Goal: Task Accomplishment & Management: Use online tool/utility

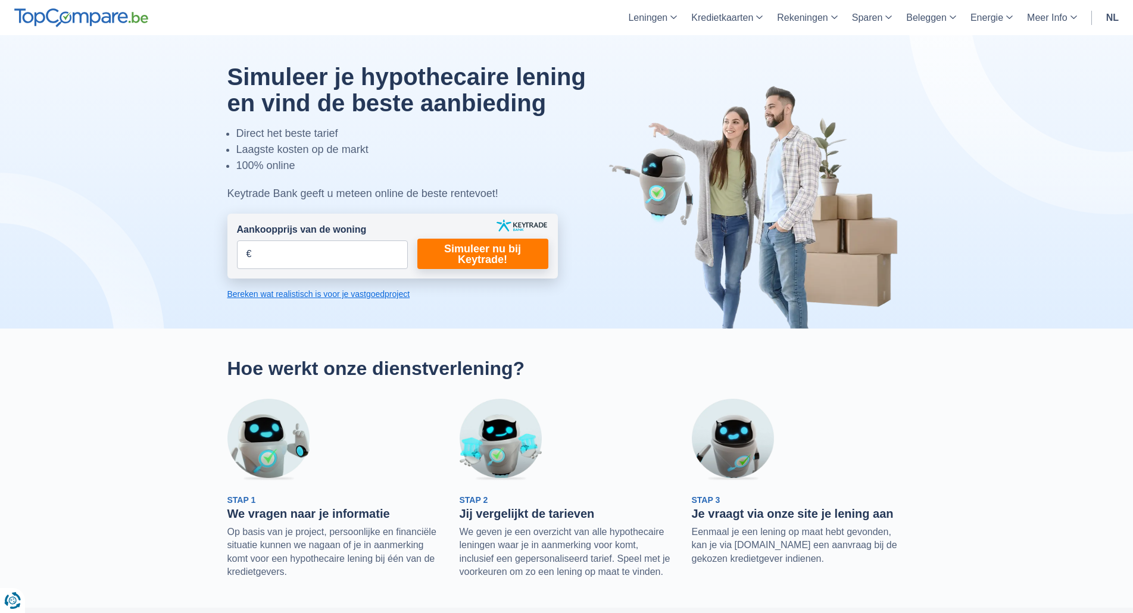
drag, startPoint x: 632, startPoint y: 270, endPoint x: 923, endPoint y: 116, distance: 330.0
click at [897, 141] on img at bounding box center [757, 207] width 298 height 244
click at [1108, 20] on link "nl" at bounding box center [1112, 17] width 27 height 35
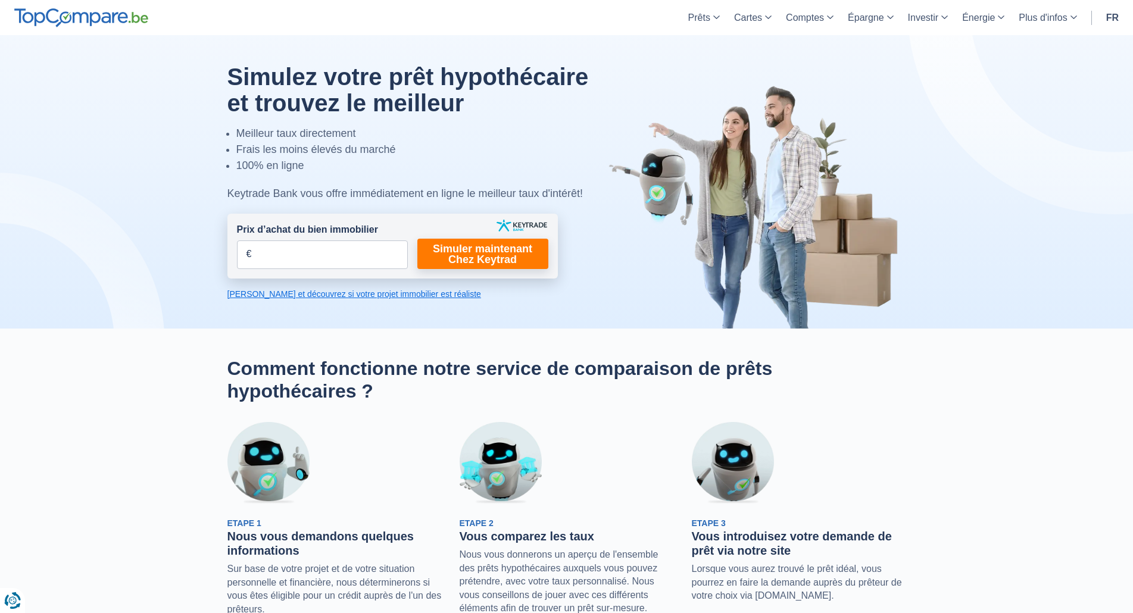
click at [1112, 19] on link "fr" at bounding box center [1112, 17] width 27 height 35
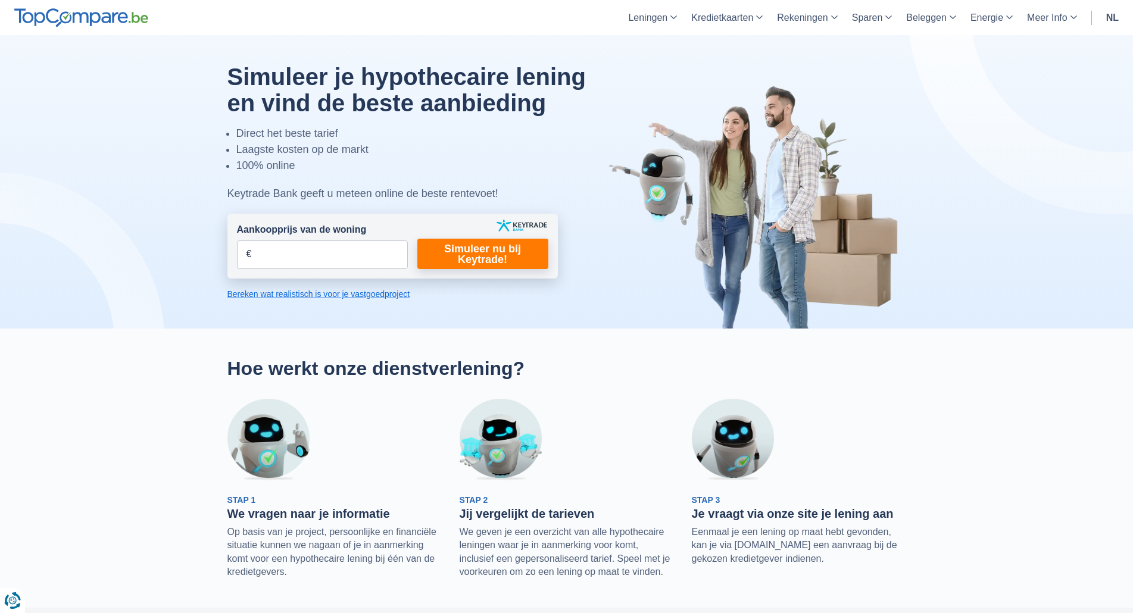
drag, startPoint x: 0, startPoint y: 0, endPoint x: 435, endPoint y: 336, distance: 549.2
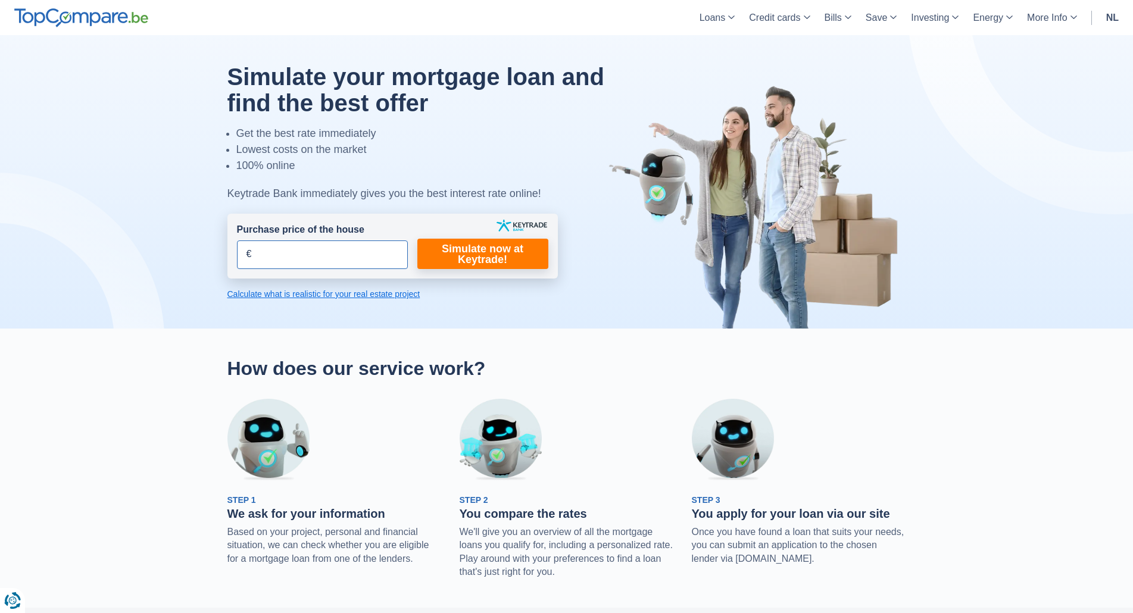
click at [324, 261] on input "Purchase price of the house" at bounding box center [322, 255] width 171 height 29
type input "550.000"
click at [514, 265] on link "Simulate now at Keytrade!" at bounding box center [482, 254] width 131 height 30
click at [485, 251] on font "Simulate now at Keytrade!" at bounding box center [483, 254] width 82 height 23
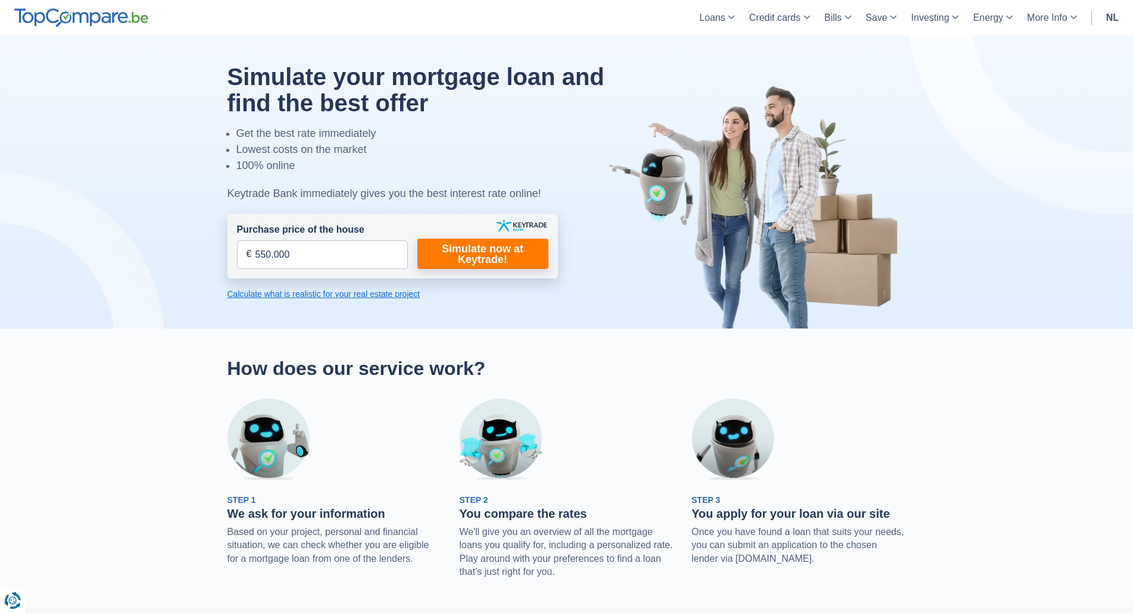
drag, startPoint x: 1066, startPoint y: 48, endPoint x: 1043, endPoint y: 15, distance: 40.1
click at [1067, 48] on div at bounding box center [566, 182] width 1151 height 294
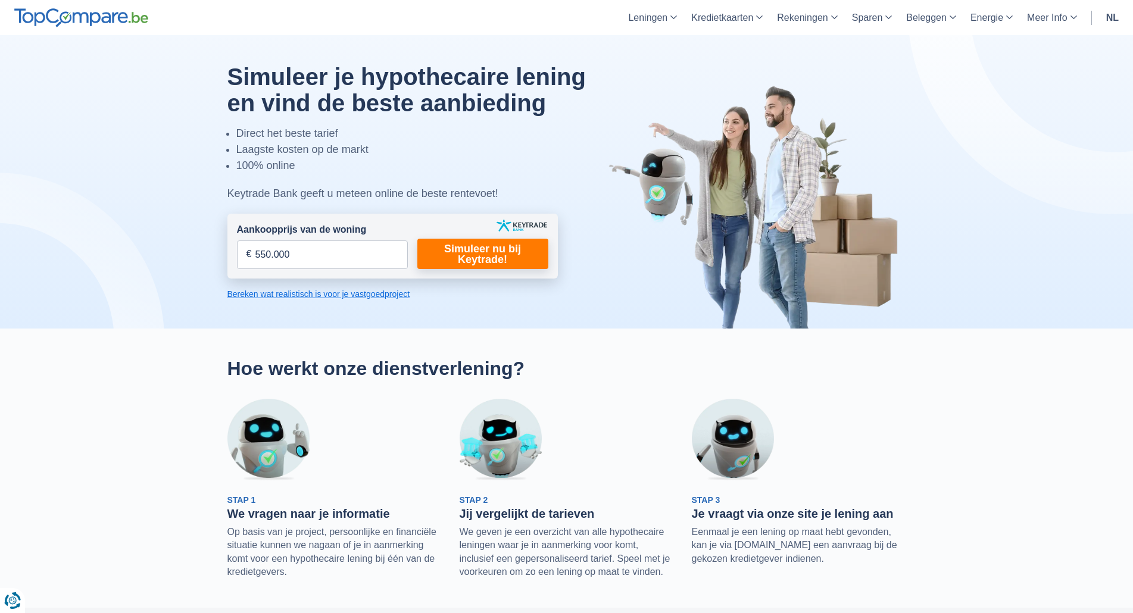
type input "550.000"
click at [498, 274] on form "Aankoopprijs van de woning 550.000 € Dit veld is verplicht in te vullen U moet …" at bounding box center [392, 246] width 330 height 65
click at [487, 256] on link "Simuleer nu bij Keytrade!" at bounding box center [482, 254] width 131 height 30
click at [469, 258] on link "Simuleer nu bij Keytrade!" at bounding box center [482, 254] width 131 height 30
click at [494, 264] on link "Simuleer nu bij Keytrade!" at bounding box center [482, 254] width 131 height 30
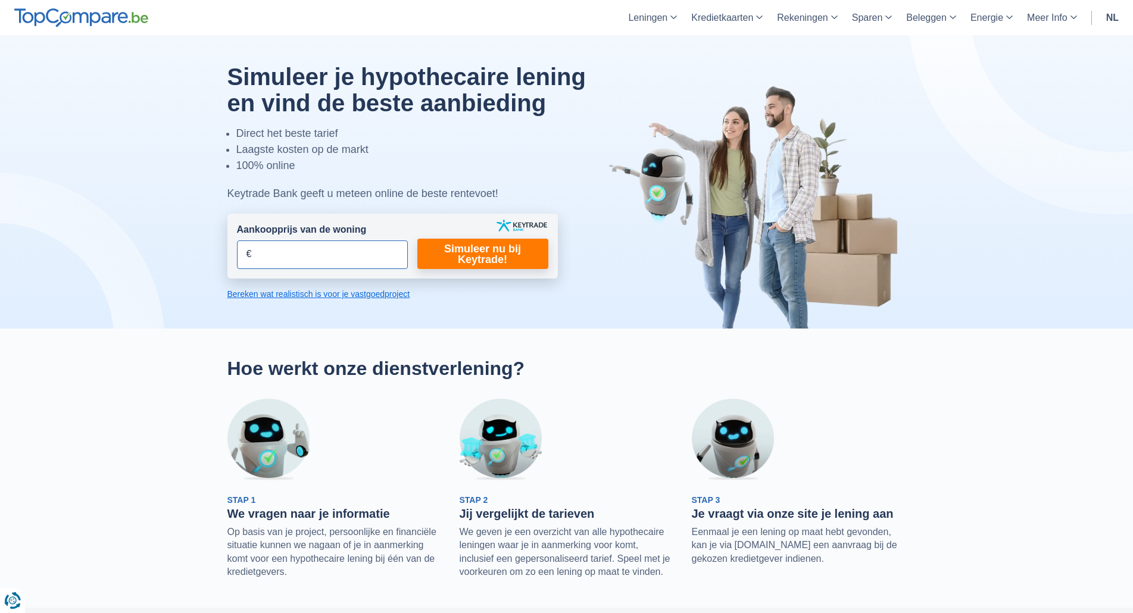
click at [304, 244] on input "Aankoopprijs van de woning" at bounding box center [322, 255] width 171 height 29
type input "550.000"
click at [526, 254] on link "Simuleer nu bij Keytrade!" at bounding box center [482, 254] width 131 height 30
